Goal: Task Accomplishment & Management: Use online tool/utility

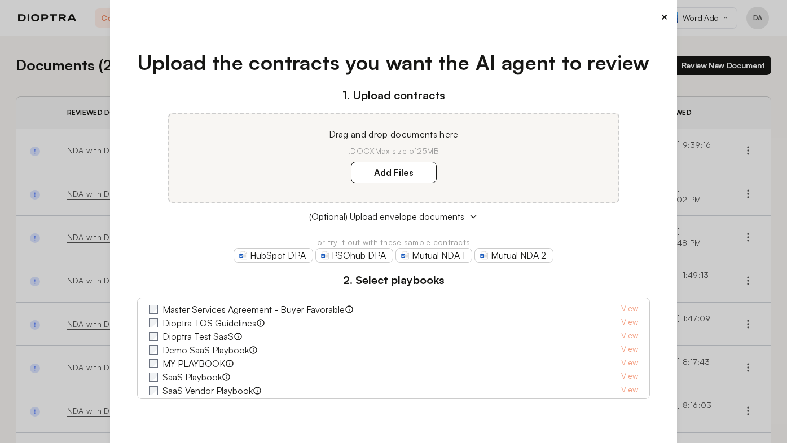
click at [73, 89] on div "× Upload the contracts you want the AI agent to review 1. Upload contracts Drag…" at bounding box center [393, 221] width 787 height 443
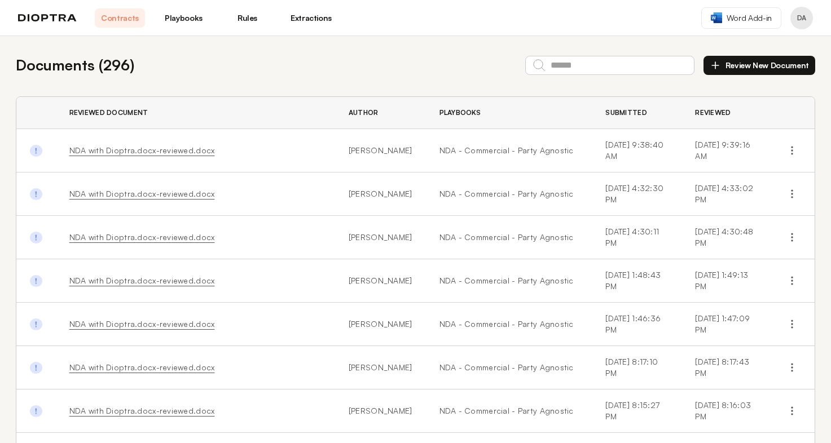
click at [184, 19] on link "Playbooks" at bounding box center [184, 17] width 50 height 19
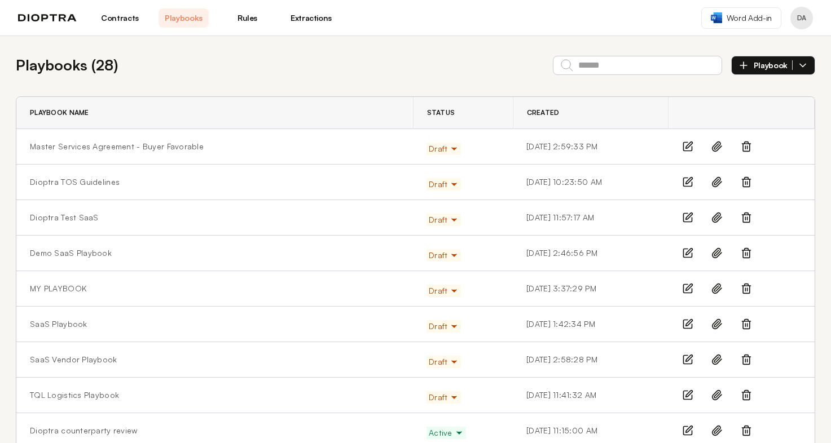
click at [313, 19] on link "Extractions" at bounding box center [311, 17] width 50 height 19
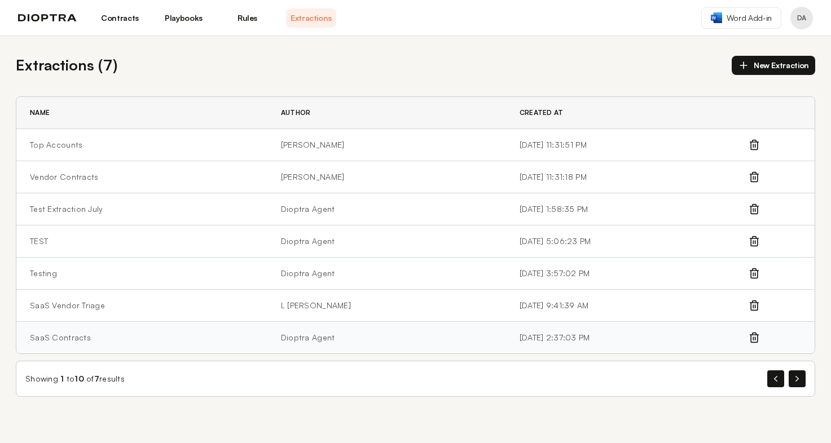
click at [50, 345] on td "SaaS Contracts" at bounding box center [141, 338] width 251 height 32
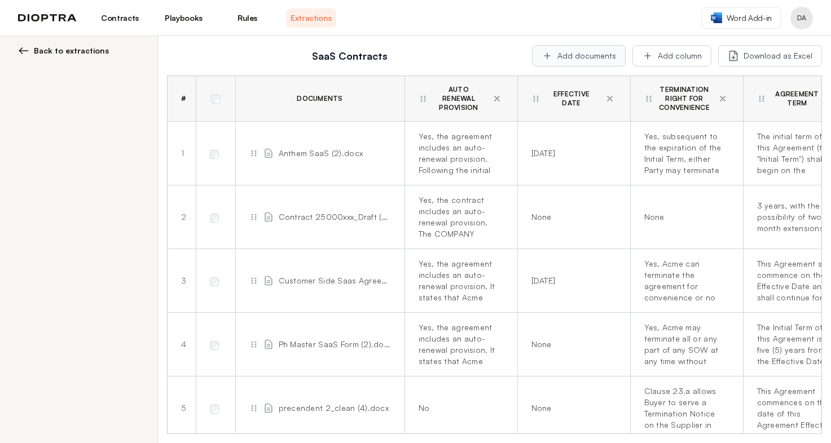
click at [582, 60] on button "Add documents" at bounding box center [579, 55] width 94 height 21
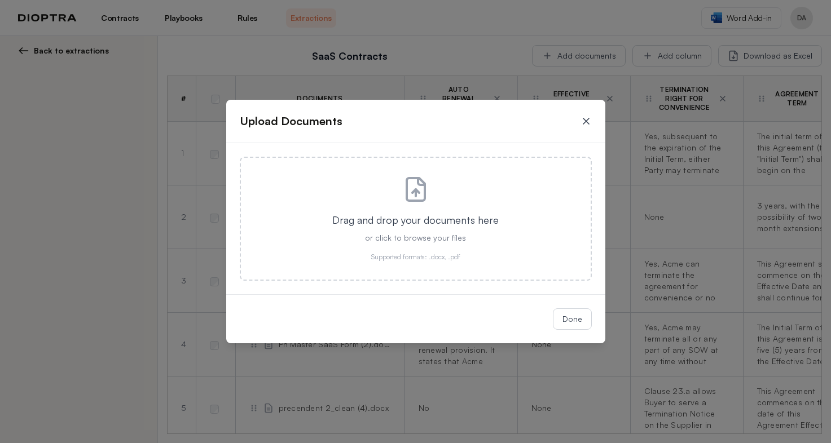
click at [588, 118] on icon at bounding box center [586, 121] width 6 height 6
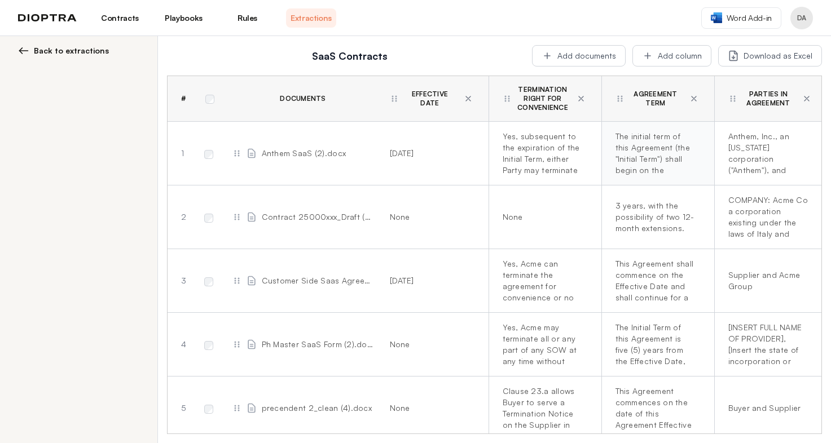
scroll to position [0, 260]
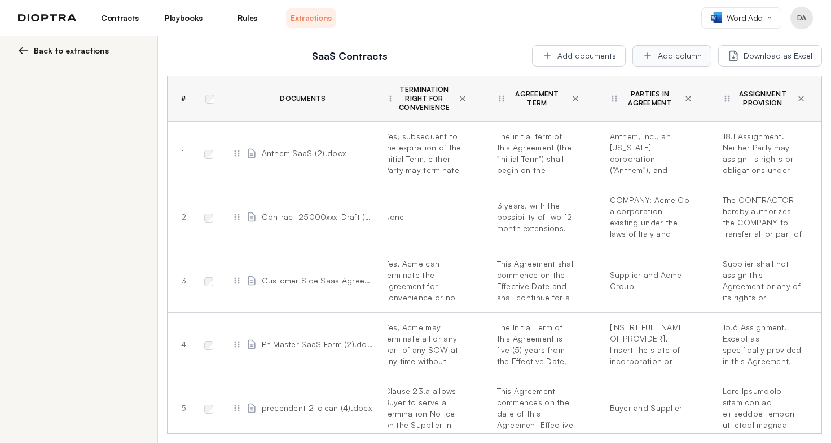
click at [662, 53] on button "Add column" at bounding box center [671, 55] width 79 height 21
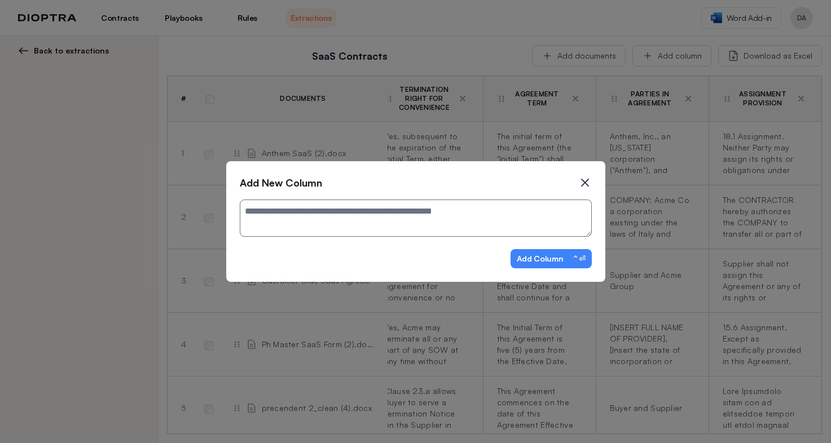
click at [586, 184] on icon at bounding box center [585, 182] width 7 height 7
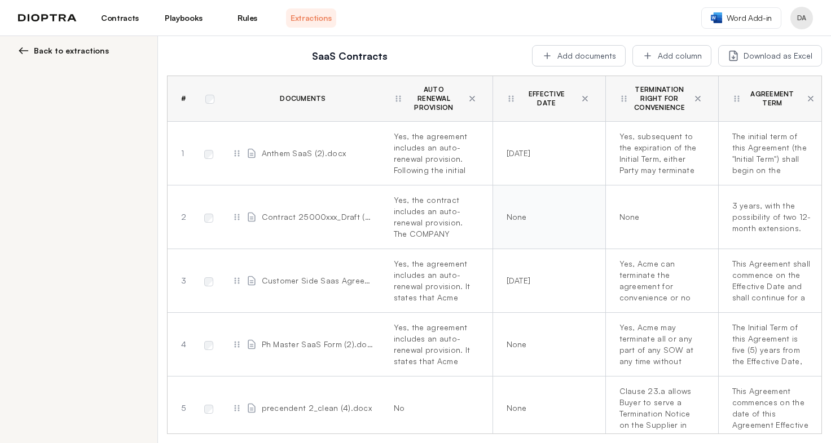
scroll to position [0, 0]
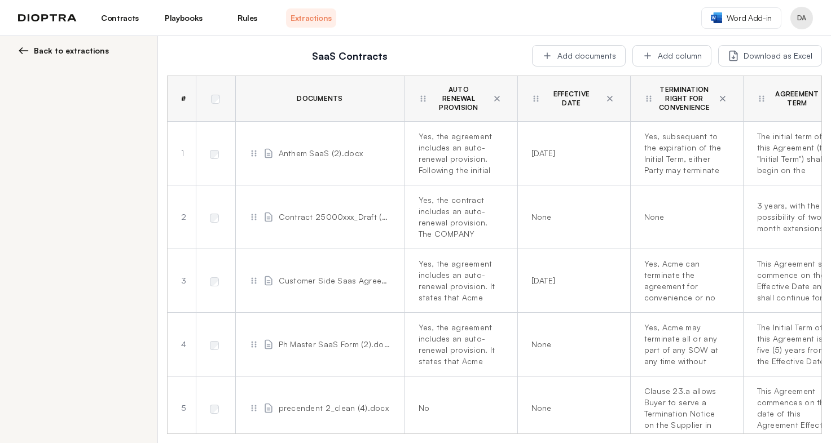
click at [144, 18] on link "Contracts" at bounding box center [120, 17] width 50 height 19
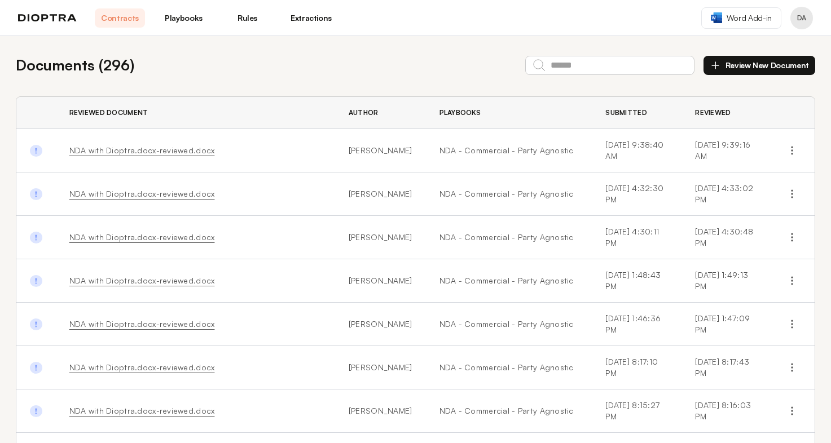
click at [186, 20] on link "Playbooks" at bounding box center [184, 17] width 50 height 19
